Goal: Information Seeking & Learning: Learn about a topic

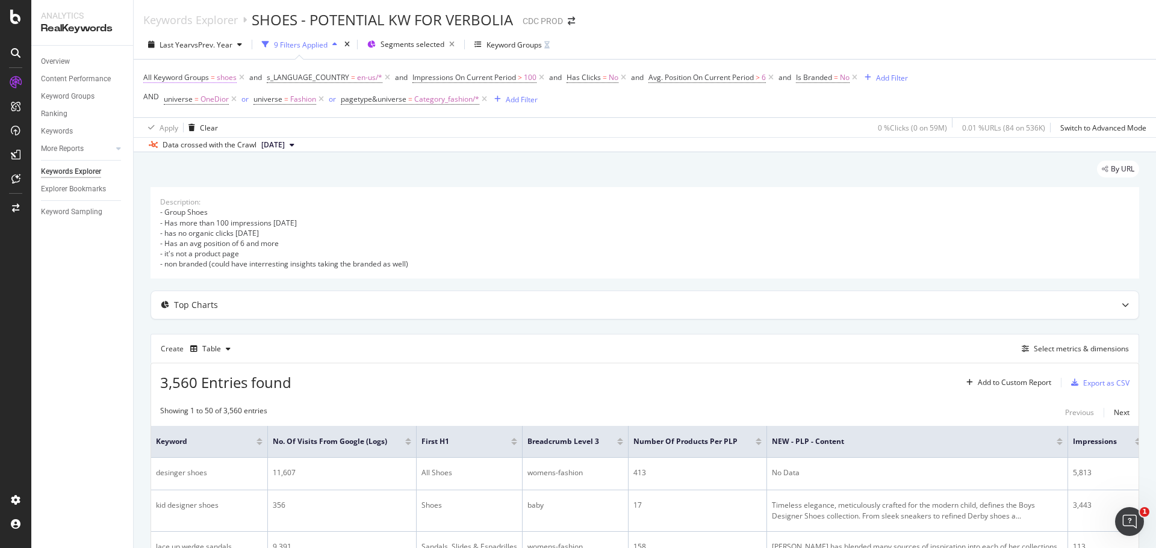
click at [234, 78] on span "shoes" at bounding box center [227, 77] width 20 height 17
click at [194, 107] on span "Any equal to" at bounding box center [175, 106] width 42 height 10
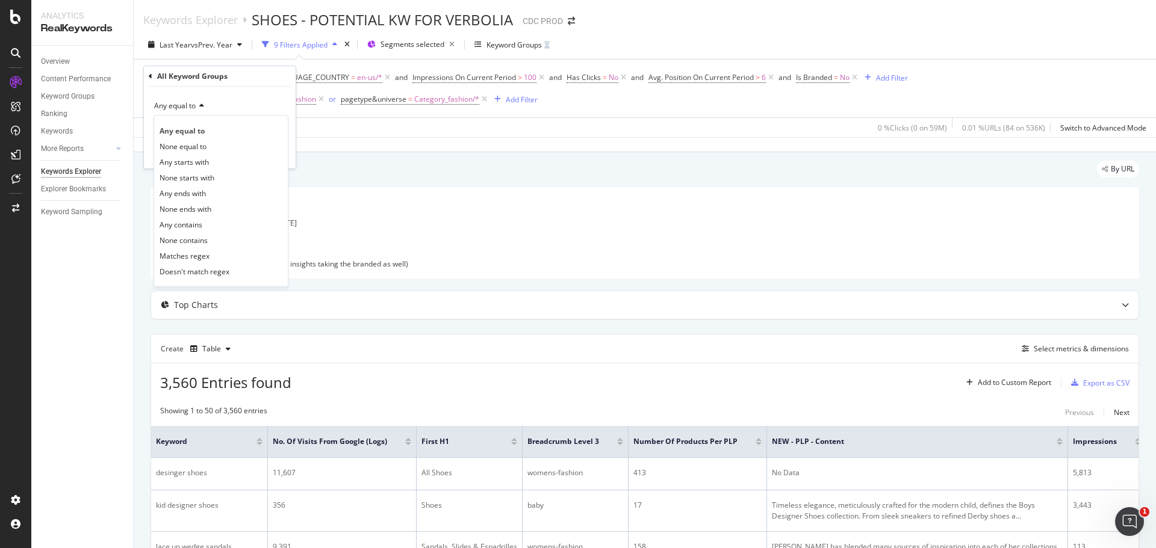
click at [191, 104] on span "Any equal to" at bounding box center [175, 106] width 42 height 10
click at [146, 75] on div "All Keyword Groups Any equal to Cancel Add filter Apply" at bounding box center [220, 117] width 152 height 102
click at [149, 75] on icon at bounding box center [151, 76] width 4 height 7
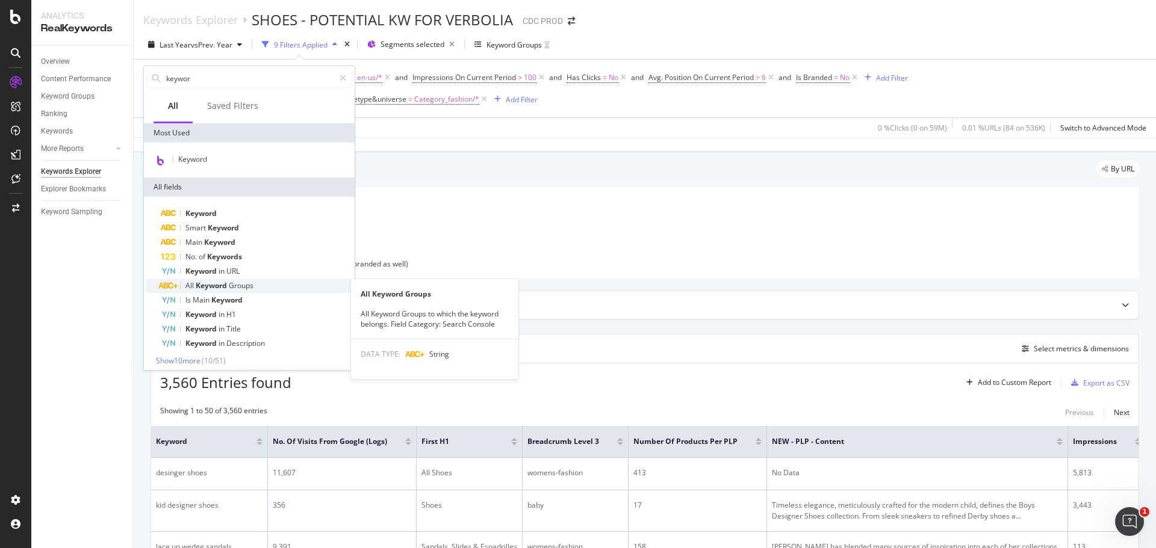
type input "keywor"
click at [287, 284] on div "All Keyword Groups" at bounding box center [256, 286] width 191 height 14
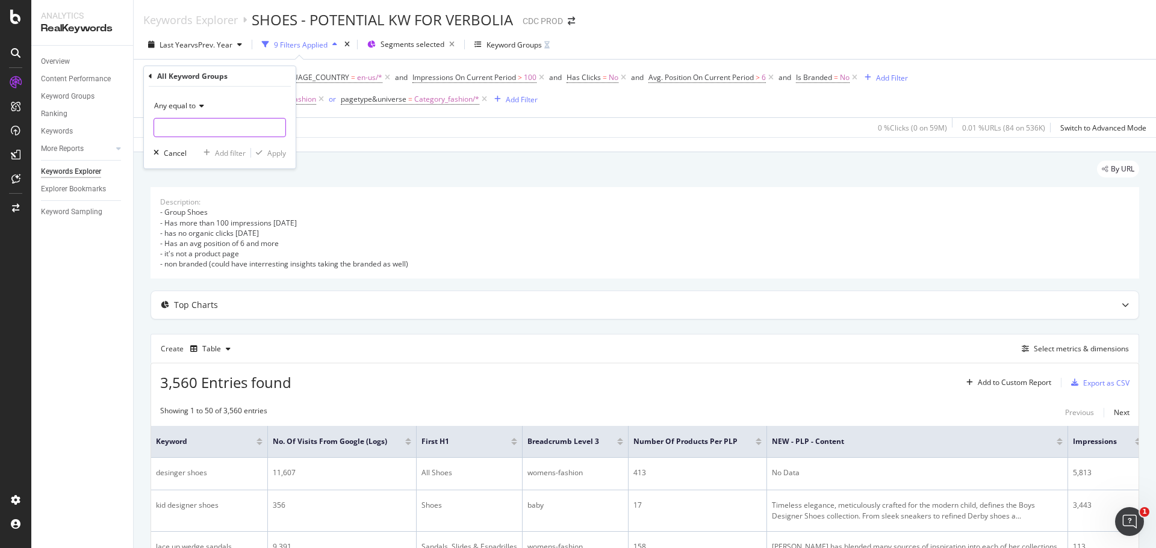
click at [193, 121] on input "text" at bounding box center [219, 127] width 131 height 19
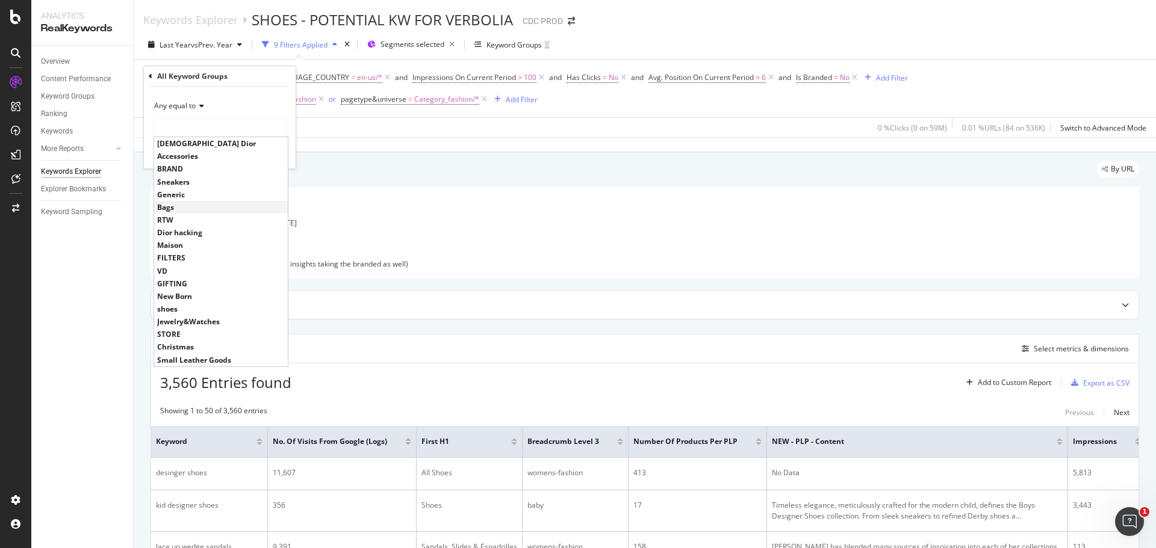
click at [193, 210] on span "Bags" at bounding box center [221, 207] width 128 height 10
type input "Bags"
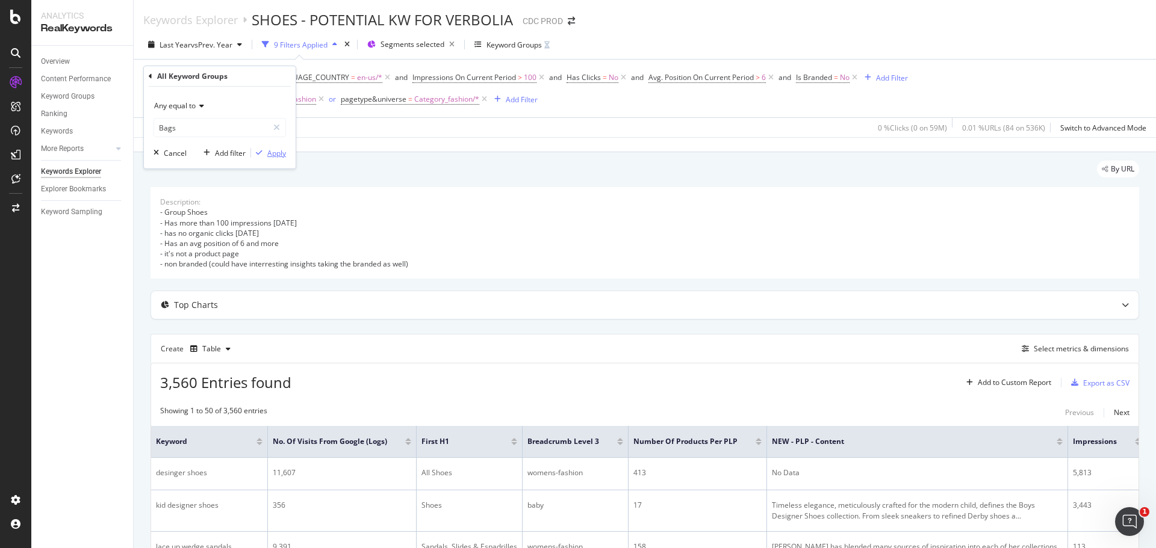
click at [282, 157] on div "Apply" at bounding box center [276, 153] width 19 height 10
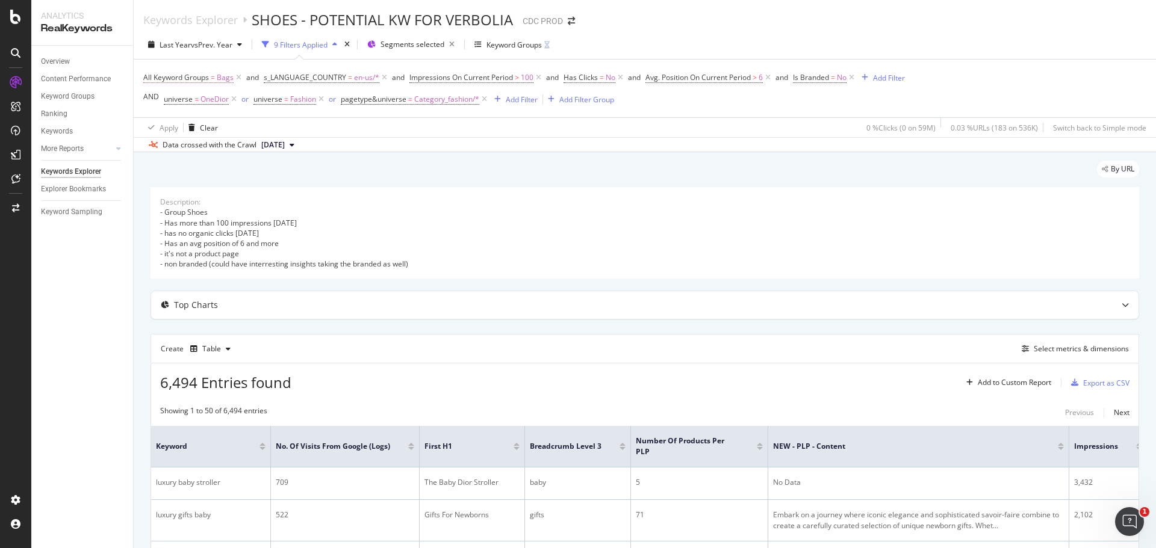
click at [217, 78] on span "All Keyword Groups = Bags" at bounding box center [188, 77] width 90 height 11
click at [377, 172] on div "By URL" at bounding box center [644, 174] width 988 height 26
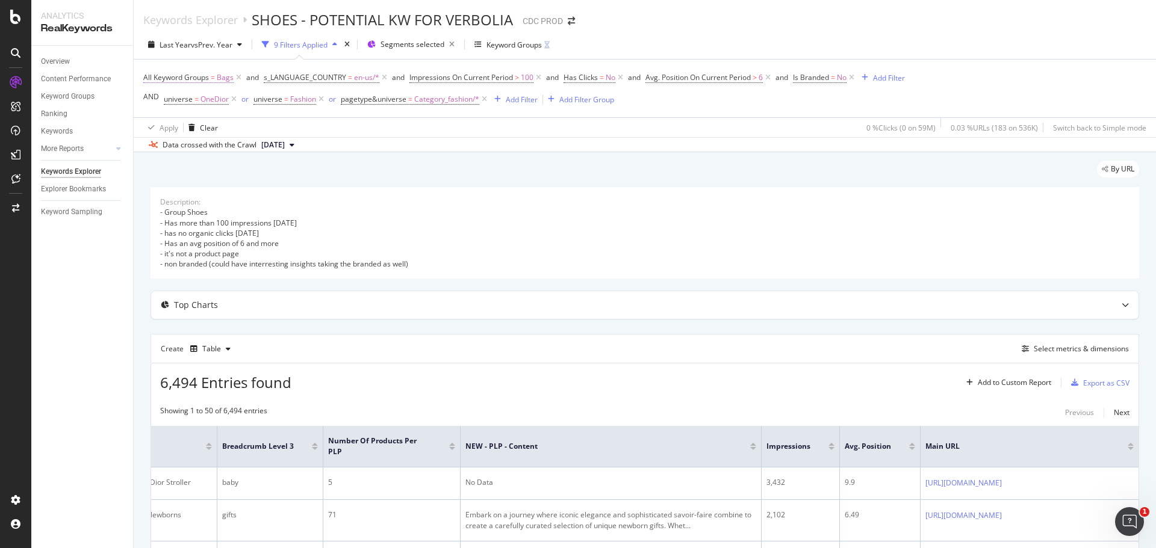
click at [222, 76] on span "Bags" at bounding box center [225, 77] width 17 height 17
click at [174, 105] on span "Any equal to" at bounding box center [175, 106] width 42 height 10
click at [507, 48] on div "Keyword Groups" at bounding box center [513, 45] width 55 height 10
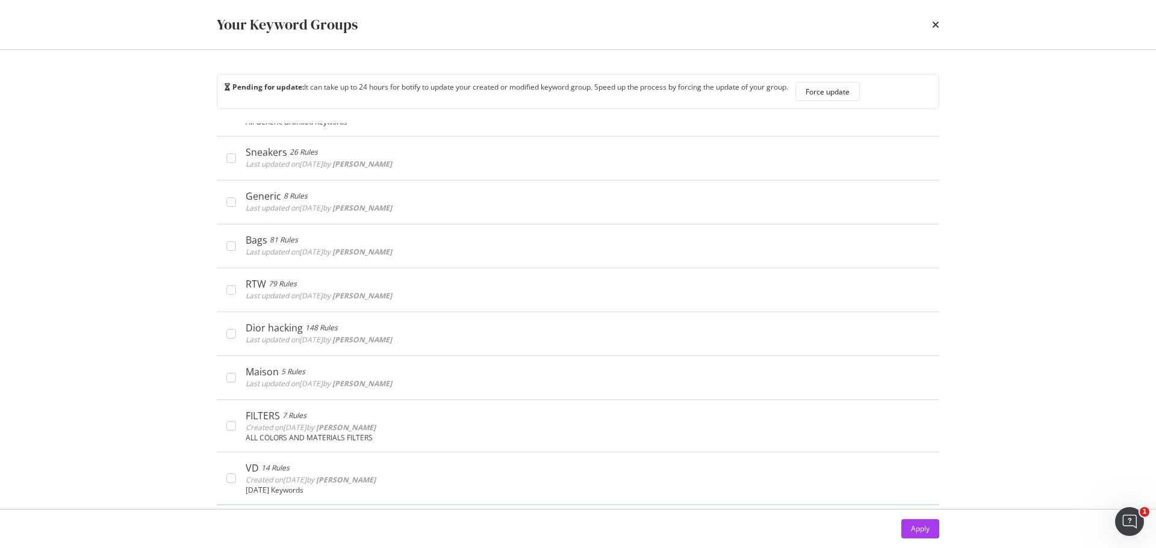
scroll to position [107, 0]
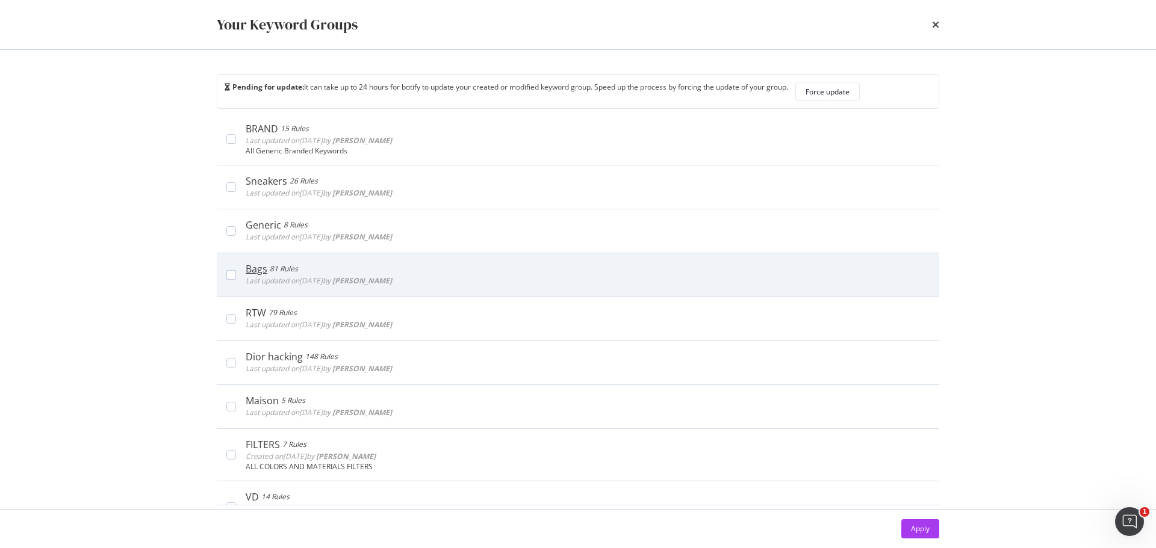
click at [262, 268] on div "Bags" at bounding box center [257, 269] width 22 height 12
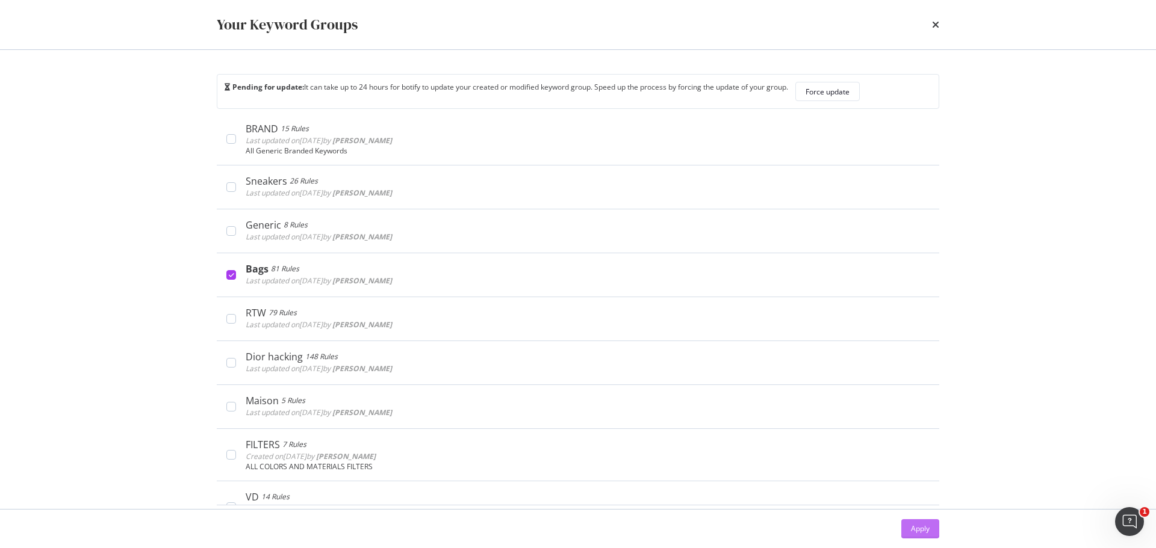
click at [922, 526] on div "Apply" at bounding box center [920, 529] width 19 height 10
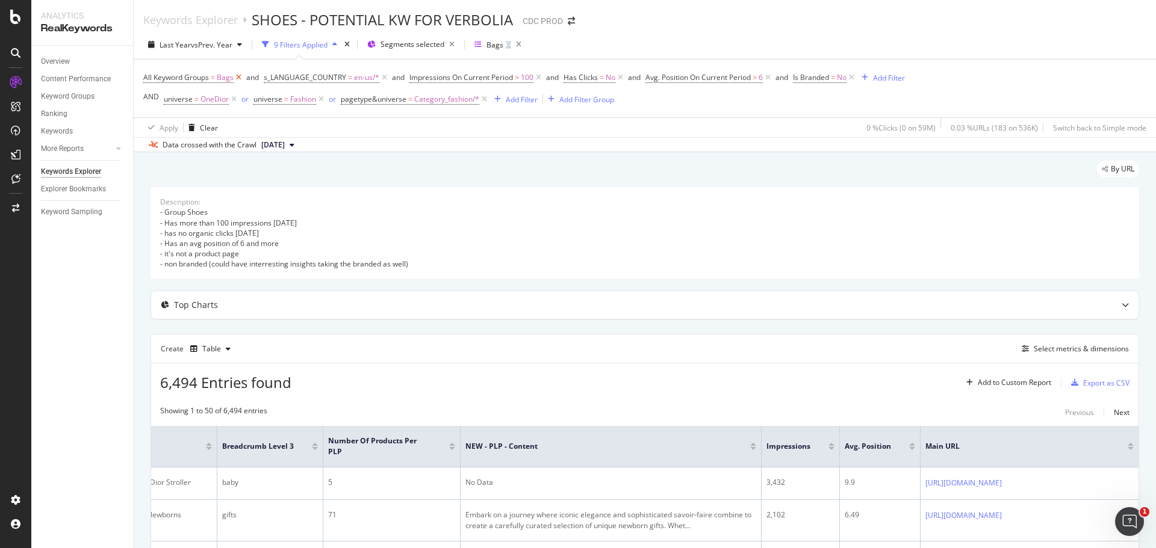
click at [237, 78] on icon at bounding box center [239, 78] width 10 height 12
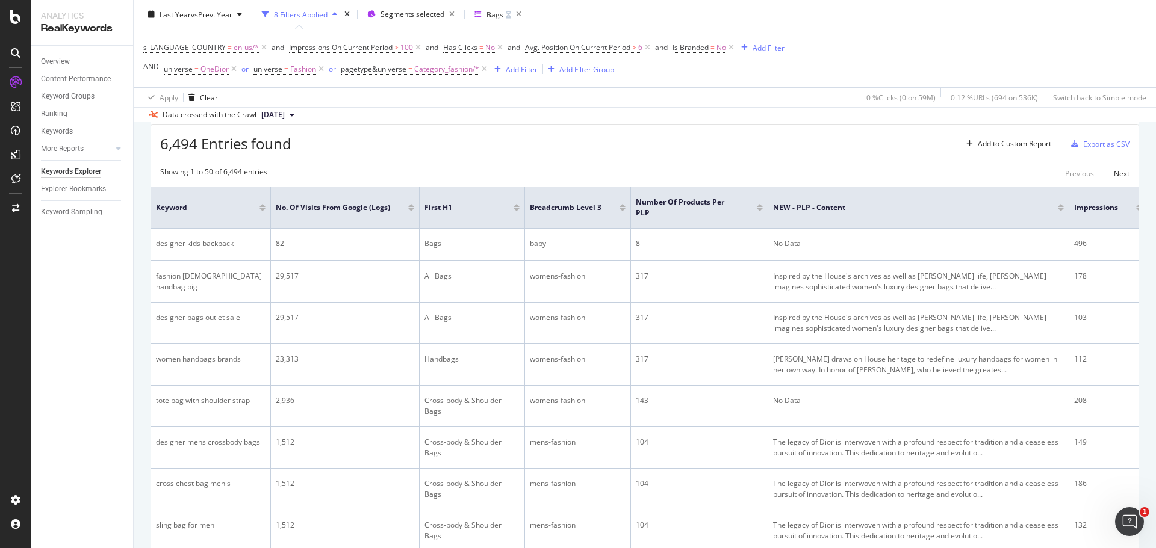
scroll to position [241, 0]
click at [411, 16] on span "Segments selected" at bounding box center [412, 14] width 64 height 10
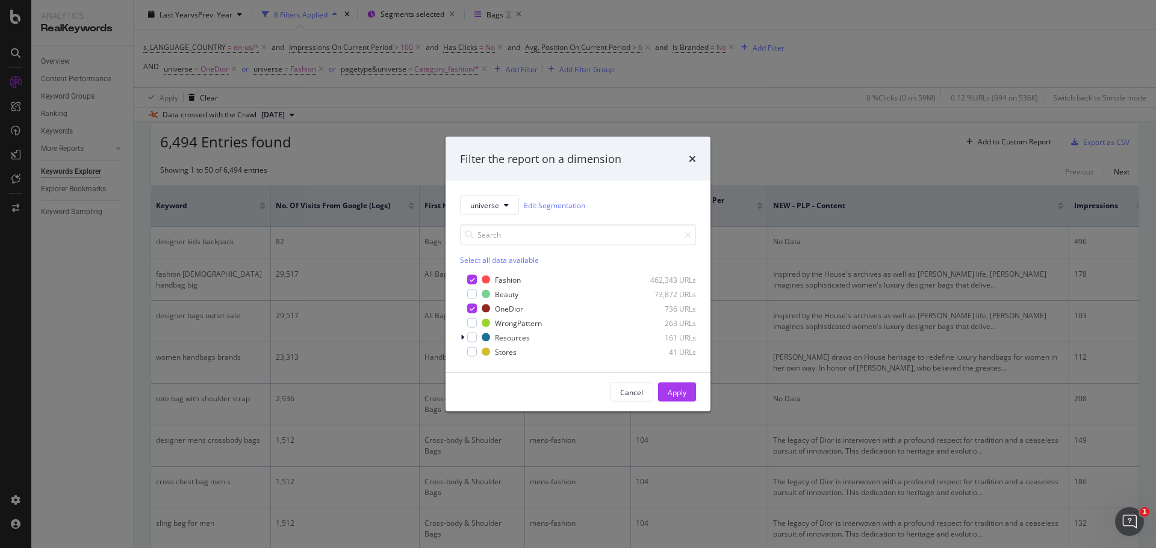
click at [394, 159] on div "Filter the report on a dimension universe Edit Segmentation Select all data ava…" at bounding box center [578, 274] width 1156 height 548
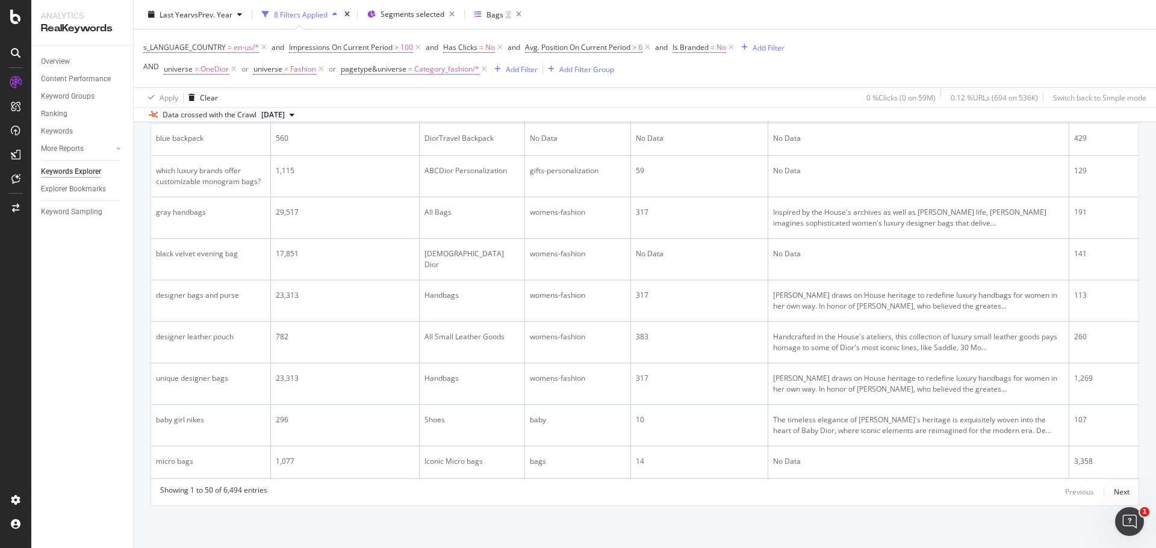
scroll to position [2062, 0]
click at [1114, 490] on div "Next" at bounding box center [1122, 492] width 16 height 10
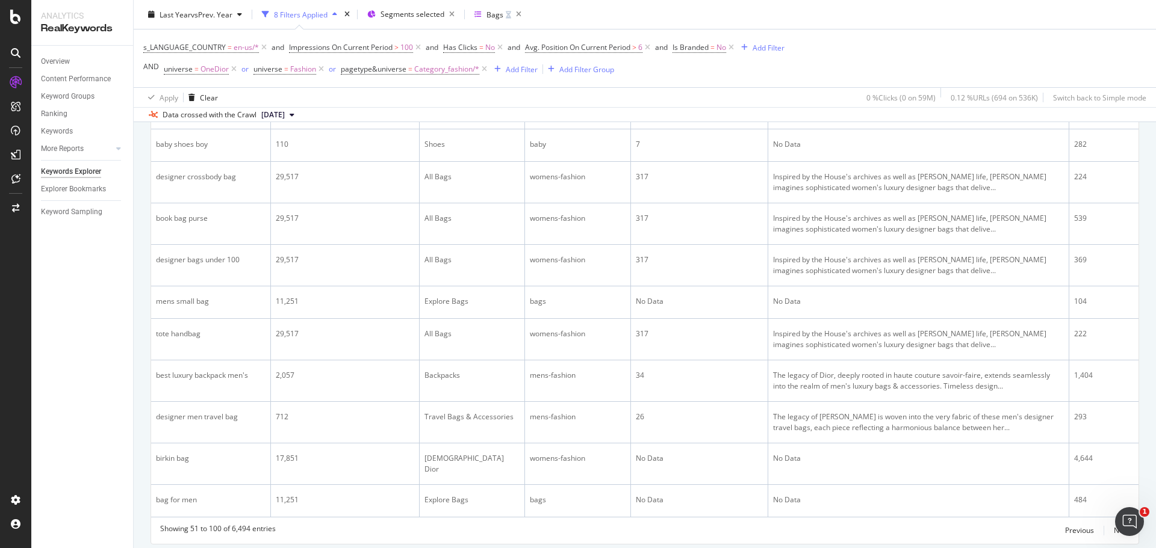
scroll to position [2044, 0]
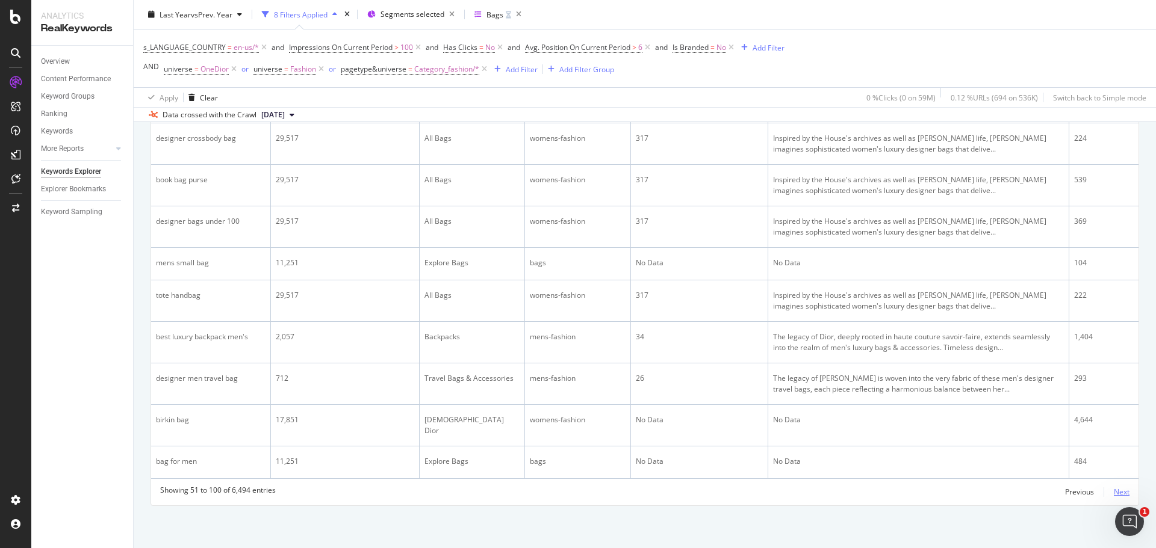
click at [1118, 491] on div "Next" at bounding box center [1122, 492] width 16 height 10
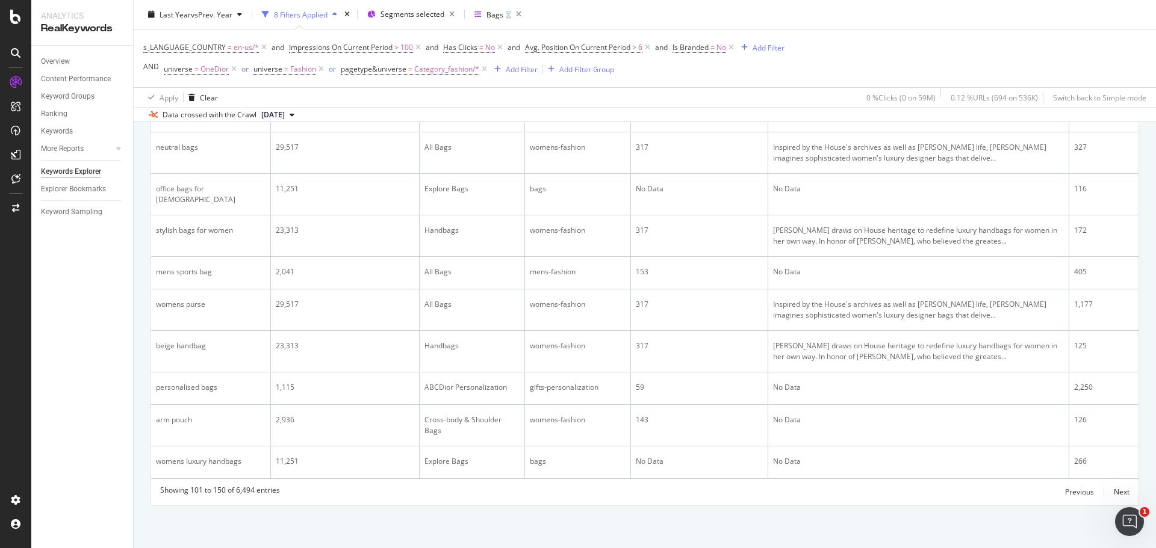
scroll to position [2014, 0]
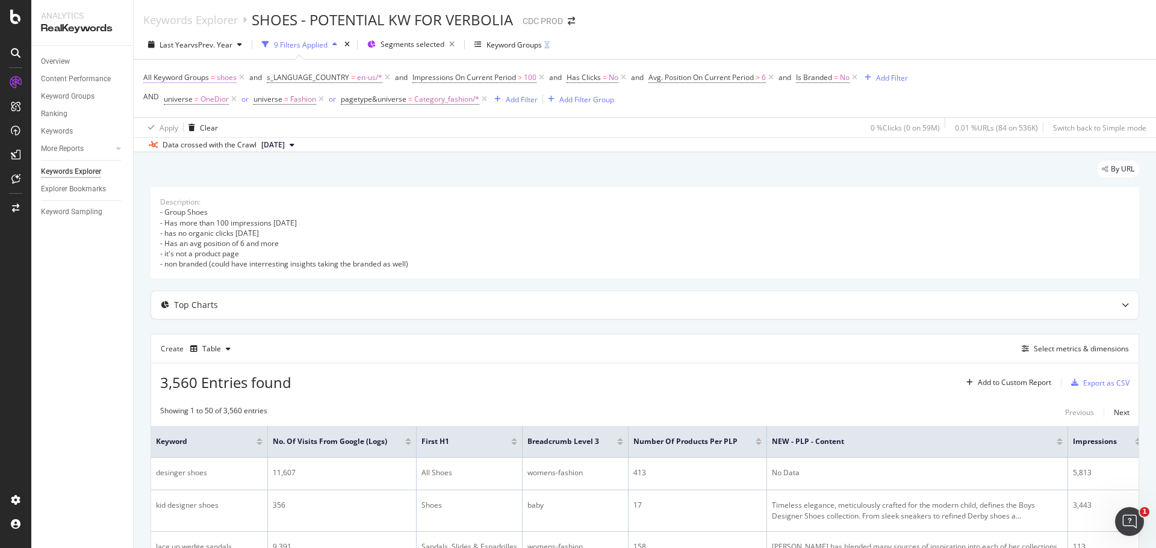
click at [223, 78] on span "shoes" at bounding box center [227, 77] width 20 height 17
click at [408, 169] on div "By URL" at bounding box center [644, 174] width 988 height 26
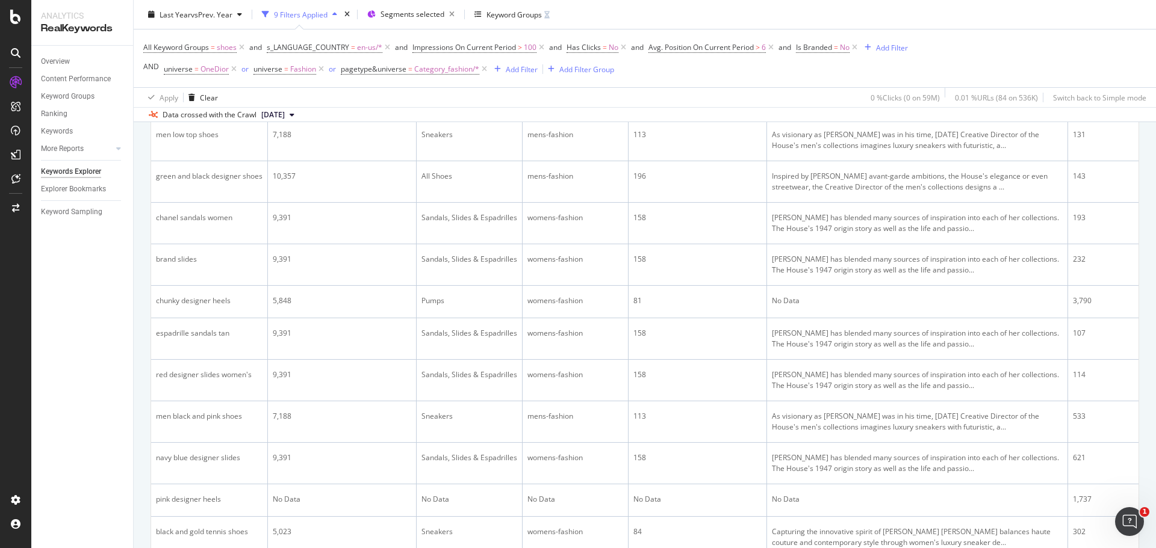
scroll to position [542, 0]
